Goal: Task Accomplishment & Management: Manage account settings

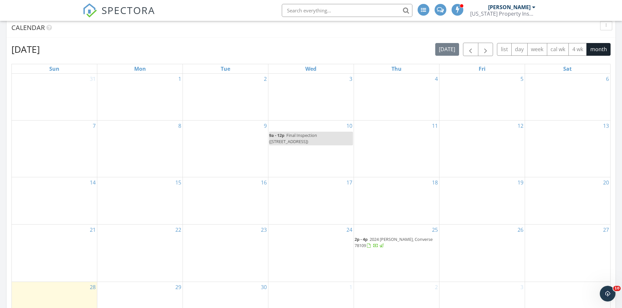
scroll to position [322, 0]
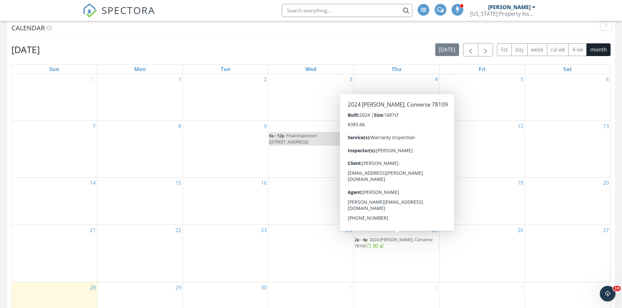
click at [372, 239] on span "2024 [PERSON_NAME], Converse 78109" at bounding box center [393, 243] width 78 height 12
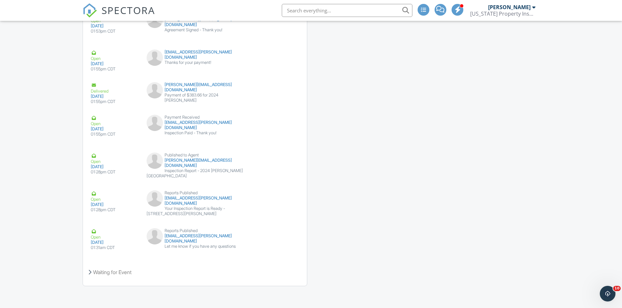
scroll to position [1004, 0]
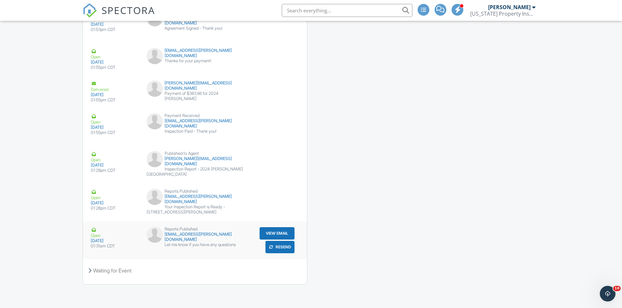
click at [263, 232] on button "View Email" at bounding box center [276, 233] width 35 height 12
click at [272, 230] on button "View Email" at bounding box center [276, 233] width 35 height 12
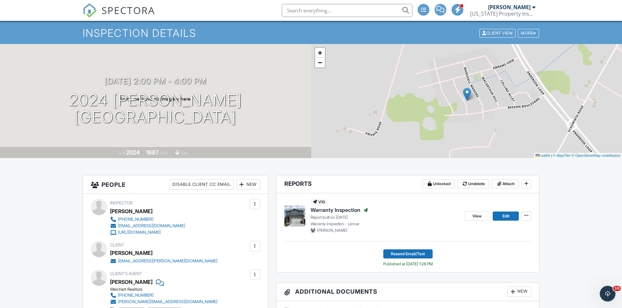
scroll to position [0, 0]
